Goal: Task Accomplishment & Management: Complete application form

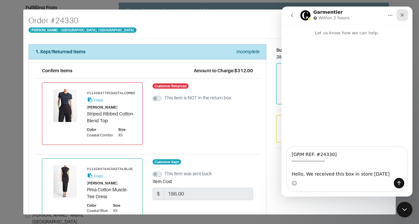
click at [401, 16] on icon "Close" at bounding box center [402, 14] width 5 height 5
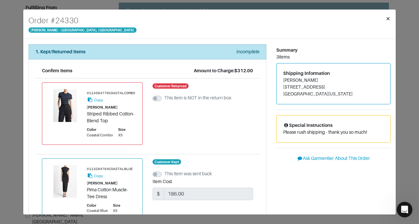
click at [388, 21] on span "×" at bounding box center [388, 18] width 5 height 9
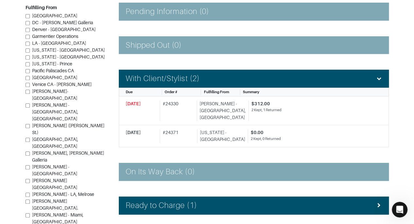
scroll to position [9, 0]
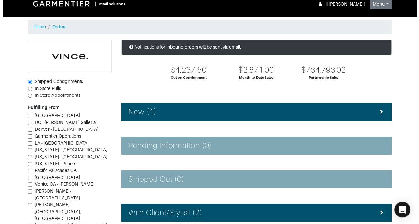
scroll to position [9, 0]
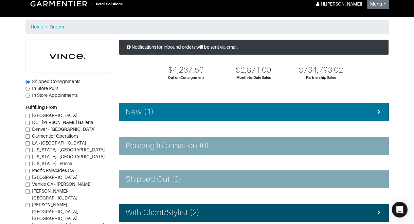
click at [272, 110] on div "New (1)" at bounding box center [254, 111] width 256 height 9
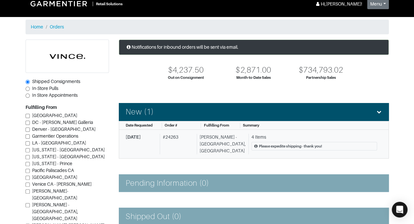
click at [267, 136] on div "4 Items" at bounding box center [314, 137] width 126 height 7
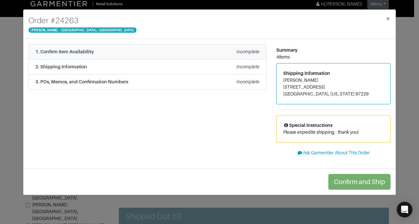
click at [227, 51] on div "1. Confirm Item Availability Incomplete" at bounding box center [147, 51] width 224 height 7
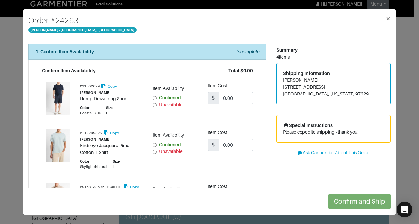
click at [154, 153] on input "Unavailable" at bounding box center [155, 152] width 4 height 4
radio input "true"
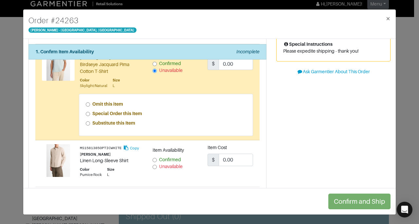
scroll to position [82, 0]
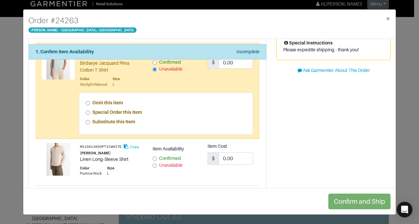
click at [126, 114] on label "Special Order this Item" at bounding box center [117, 112] width 50 height 7
click at [90, 114] on input "Special Order this Item" at bounding box center [88, 113] width 4 height 4
radio input "true"
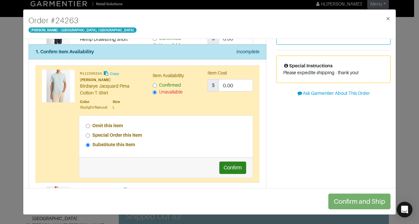
scroll to position [60, 0]
click at [126, 144] on strong "Substitute this Item" at bounding box center [113, 144] width 43 height 5
click at [90, 144] on input "Substitute this Item" at bounding box center [88, 145] width 4 height 4
radio input "true"
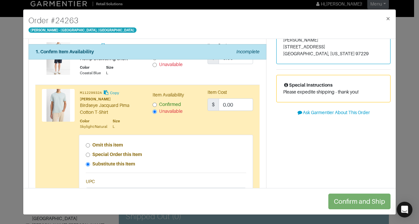
scroll to position [39, 0]
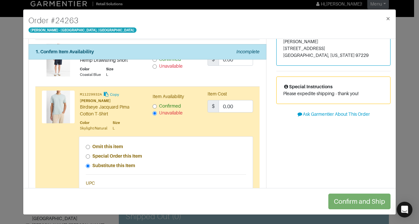
click at [131, 154] on strong "Special Order this Item" at bounding box center [117, 156] width 50 height 5
click at [90, 154] on input "Special Order this Item" at bounding box center [88, 156] width 4 height 4
radio input "true"
click at [228, 186] on button "Confirm" at bounding box center [232, 189] width 27 height 12
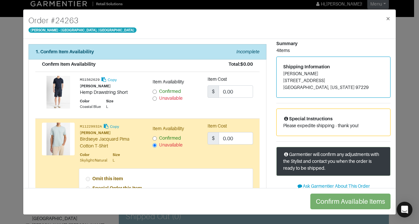
scroll to position [4, 0]
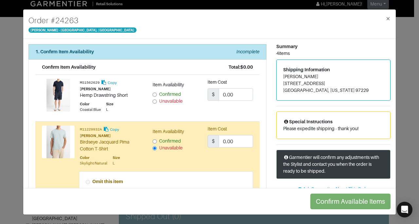
click at [178, 93] on span "Confirmed" at bounding box center [170, 94] width 22 height 5
click at [157, 93] on input "Confirmed" at bounding box center [155, 95] width 4 height 4
radio input "true"
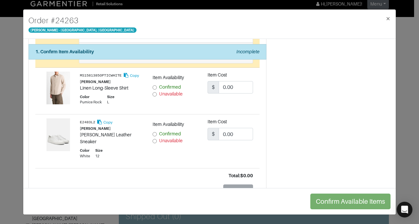
scroll to position [173, 0]
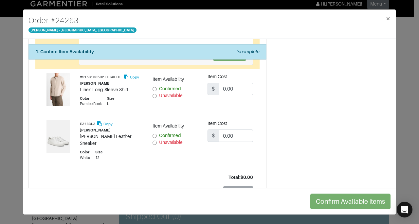
click at [161, 88] on span "Confirmed" at bounding box center [170, 88] width 22 height 5
click at [157, 88] on input "Confirmed" at bounding box center [155, 89] width 4 height 4
radio input "true"
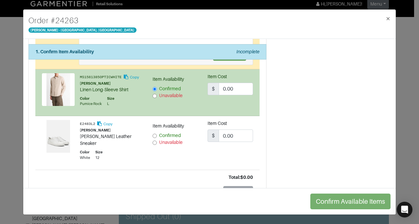
click at [167, 134] on span "Confirmed" at bounding box center [170, 135] width 22 height 5
click at [157, 134] on input "Confirmed" at bounding box center [155, 136] width 4 height 4
radio input "true"
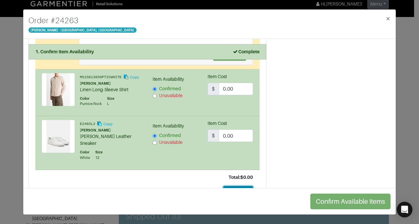
click at [231, 186] on button "Continue" at bounding box center [238, 192] width 30 height 12
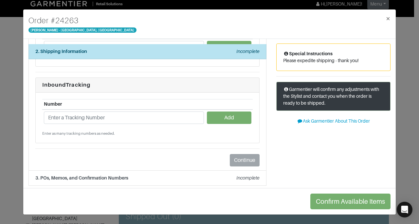
scroll to position [0, 0]
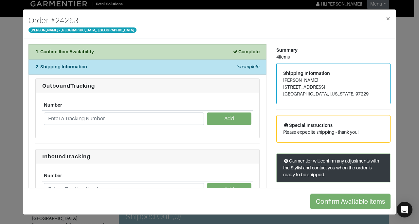
drag, startPoint x: 280, startPoint y: 78, endPoint x: 317, endPoint y: 79, distance: 36.3
click at [317, 79] on address "[PERSON_NAME] [STREET_ADDRESS] [GEOGRAPHIC_DATA], [US_STATE] 97229" at bounding box center [333, 87] width 100 height 21
copy address "[PERSON_NAME]"
drag, startPoint x: 280, startPoint y: 85, endPoint x: 319, endPoint y: 87, distance: 39.3
click at [319, 87] on address "[PERSON_NAME] [STREET_ADDRESS] [GEOGRAPHIC_DATA], [US_STATE] 97229" at bounding box center [333, 87] width 100 height 21
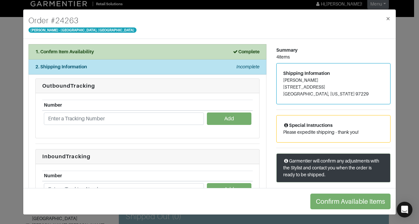
copy address "[STREET_ADDRESS]"
drag, startPoint x: 323, startPoint y: 94, endPoint x: 342, endPoint y: 95, distance: 19.0
click at [342, 95] on address "[PERSON_NAME] [STREET_ADDRESS] [GEOGRAPHIC_DATA], [US_STATE] 97229" at bounding box center [333, 87] width 100 height 21
copy address "97229"
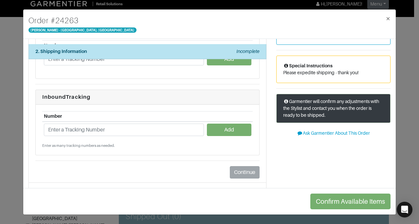
scroll to position [72, 0]
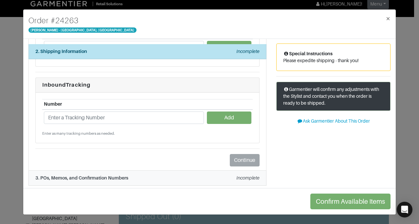
click at [200, 175] on div "3. POs, Memos, and Confirmation Numbers Incomplete" at bounding box center [147, 178] width 224 height 7
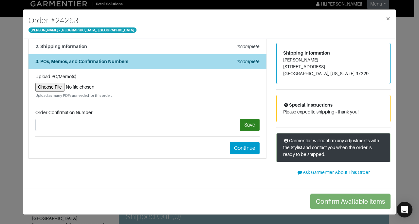
scroll to position [18, 0]
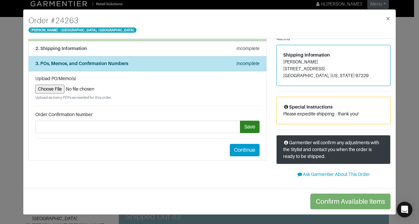
click at [53, 87] on input "file" at bounding box center [147, 89] width 224 height 9
type input "C:\fakepath\Garmentier Return Label Order 24263.png"
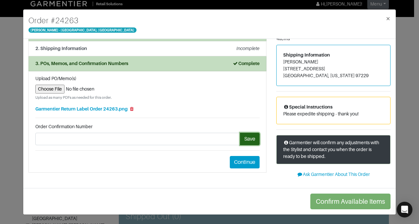
click at [248, 140] on button "Save" at bounding box center [250, 139] width 20 height 12
click at [390, 89] on div "Summary 4 items Shipping Information [PERSON_NAME] [STREET_ADDRESS] [GEOGRAPHIC…" at bounding box center [333, 105] width 124 height 159
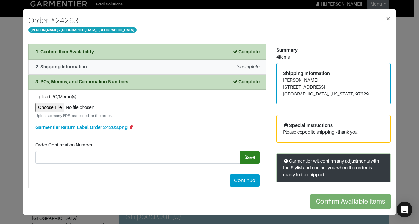
click at [226, 65] on div "2. Shipping Information Incomplete" at bounding box center [147, 66] width 224 height 7
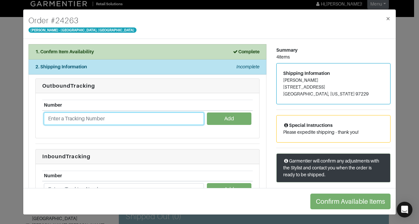
click at [139, 120] on input "text" at bounding box center [124, 119] width 160 height 12
type input "1ZJ22C661315334953"
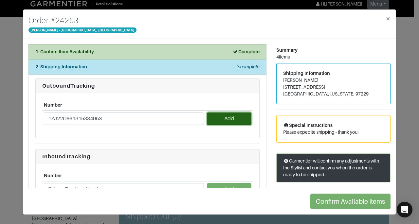
click at [220, 118] on button "Add" at bounding box center [229, 119] width 44 height 12
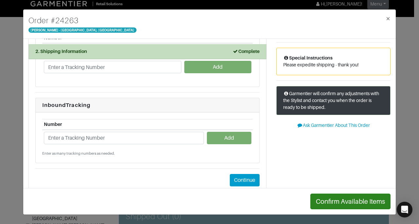
scroll to position [67, 0]
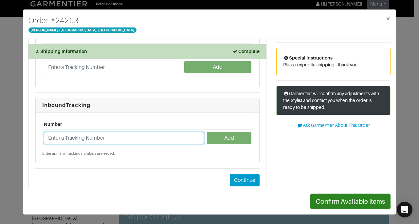
click at [148, 133] on input "text" at bounding box center [124, 138] width 160 height 12
click at [145, 136] on input "text" at bounding box center [124, 138] width 160 height 12
click at [92, 132] on input "1ZJ22C" at bounding box center [124, 138] width 160 height 12
click at [126, 139] on input "1ZJ22C6687" at bounding box center [124, 138] width 160 height 12
click at [116, 140] on input "1ZJ22C66871157" at bounding box center [124, 138] width 160 height 12
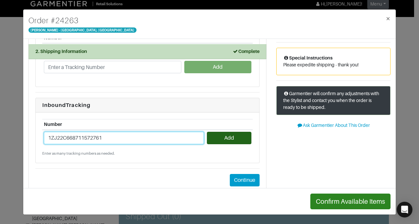
type input "1ZJ22C668711572761"
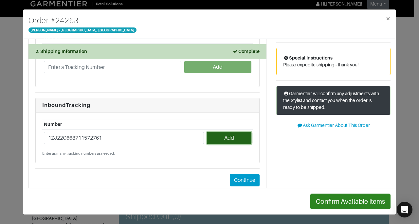
click at [234, 137] on button "Add" at bounding box center [229, 138] width 44 height 12
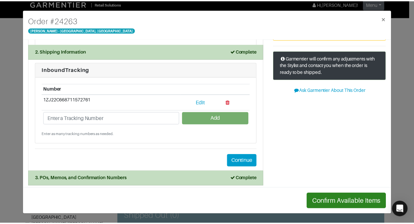
scroll to position [1, 0]
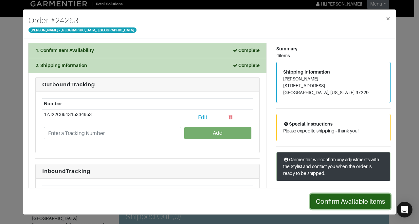
click at [358, 199] on button "Confirm Available Items" at bounding box center [350, 202] width 80 height 16
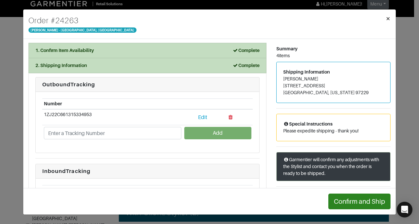
click at [388, 19] on span "×" at bounding box center [388, 18] width 5 height 9
